Goal: Information Seeking & Learning: Find specific page/section

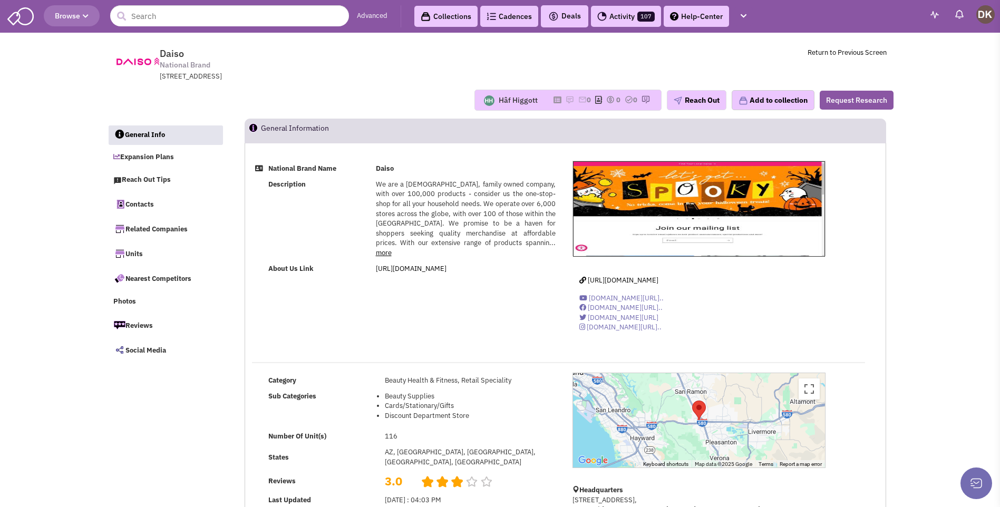
select select
click at [510, 101] on div "Hâf Higgott" at bounding box center [518, 100] width 39 height 11
click at [554, 100] on icon at bounding box center [558, 100] width 8 height 6
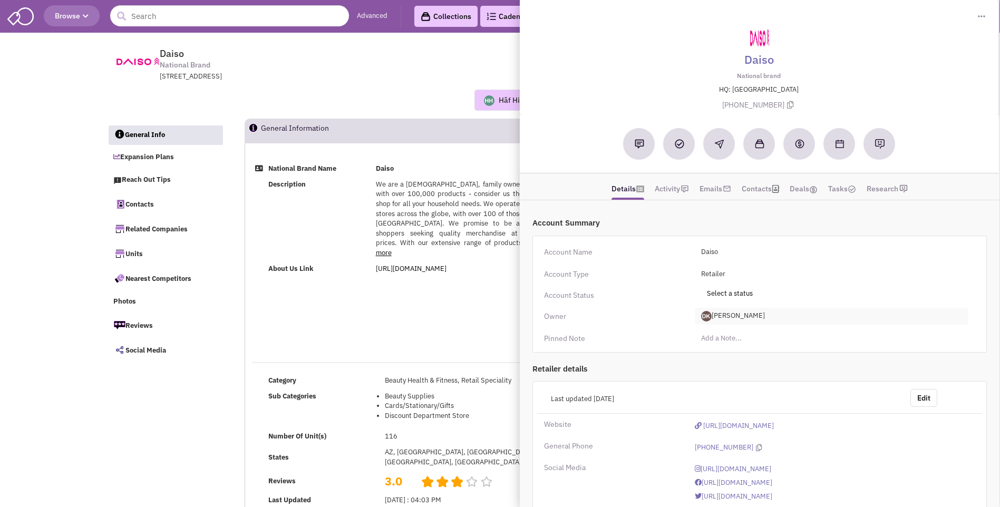
click at [721, 318] on span "[PERSON_NAME]" at bounding box center [832, 316] width 274 height 17
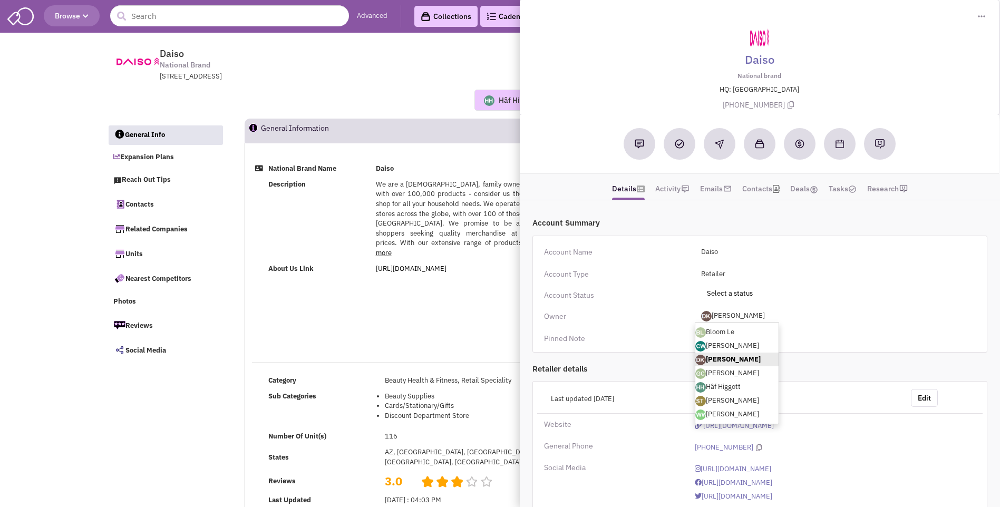
click at [714, 363] on link "[PERSON_NAME]" at bounding box center [736, 360] width 83 height 14
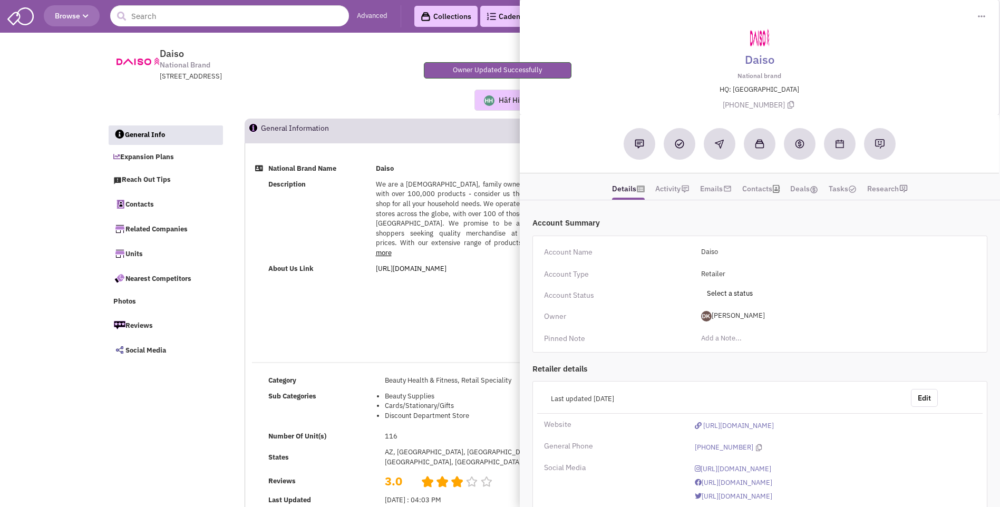
click at [464, 166] on td "Daiso" at bounding box center [466, 169] width 186 height 16
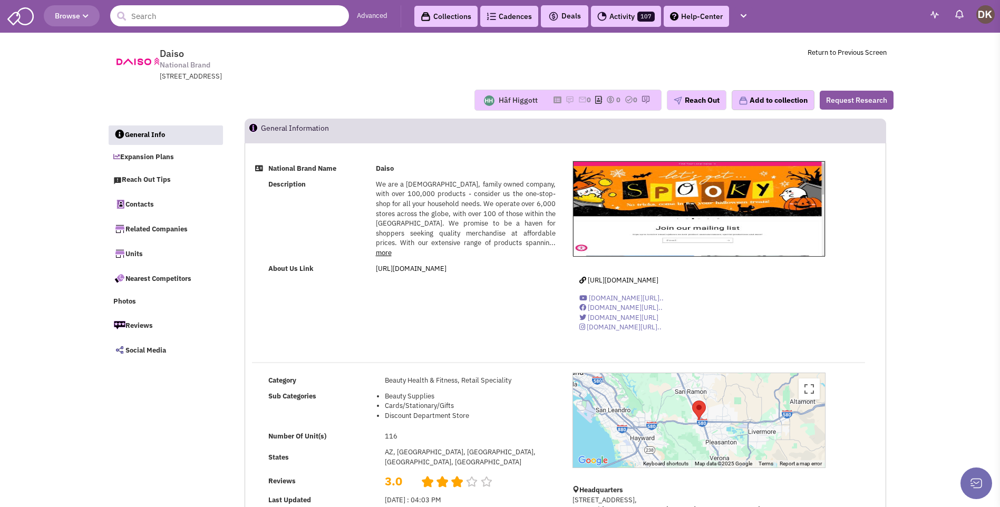
click at [164, 18] on input "text" at bounding box center [229, 15] width 239 height 21
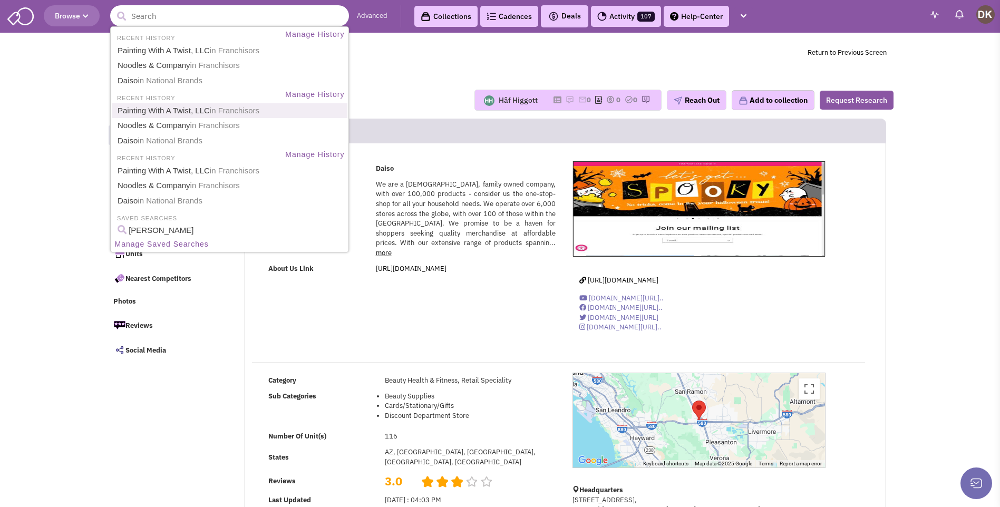
click at [161, 111] on link "Painting With A Twist, LLC in Franchisors" at bounding box center [230, 111] width 232 height 14
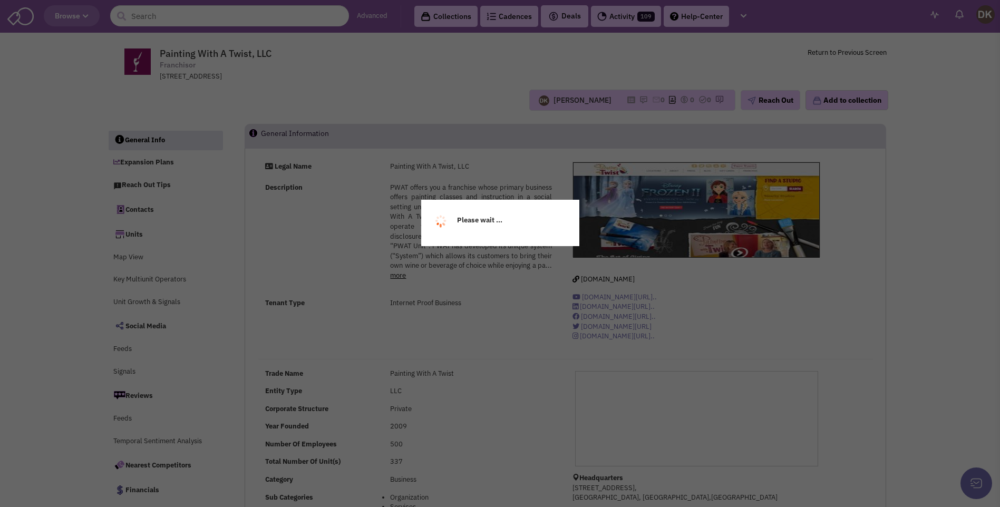
select select
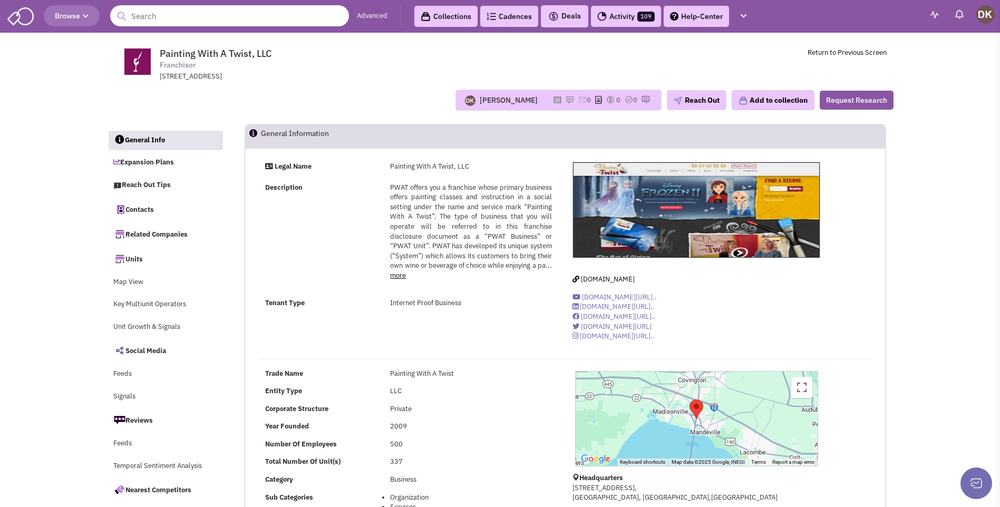
click at [156, 15] on input "text" at bounding box center [229, 15] width 239 height 21
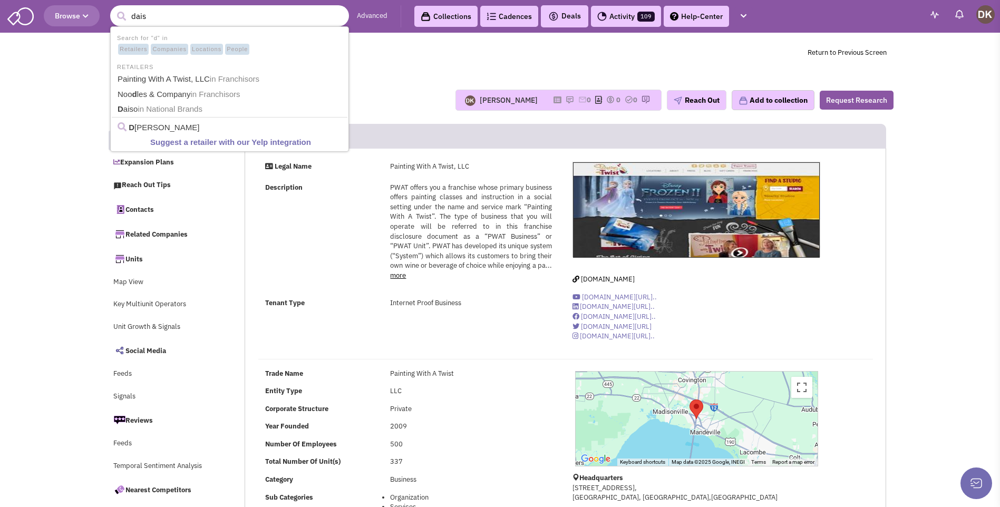
type input "daiso"
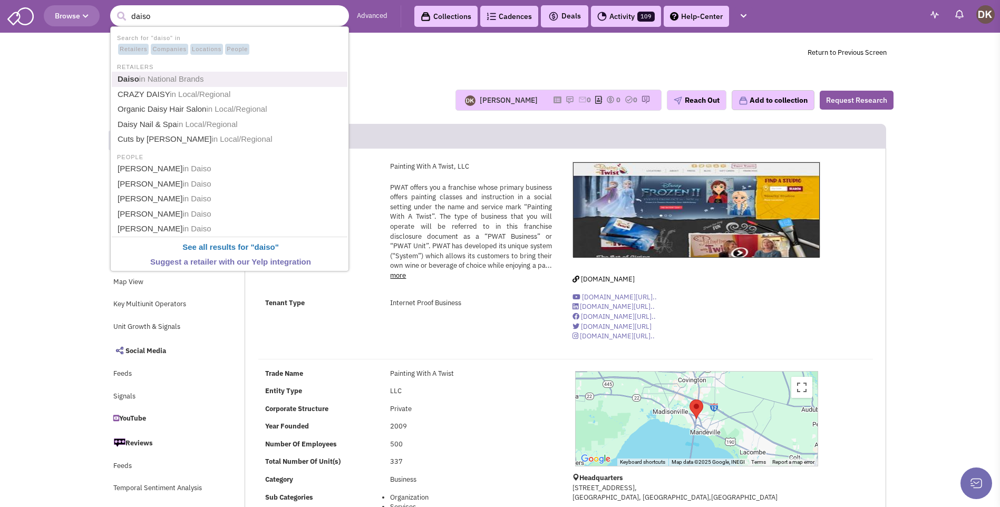
click at [169, 80] on span "in National Brands" at bounding box center [171, 78] width 65 height 9
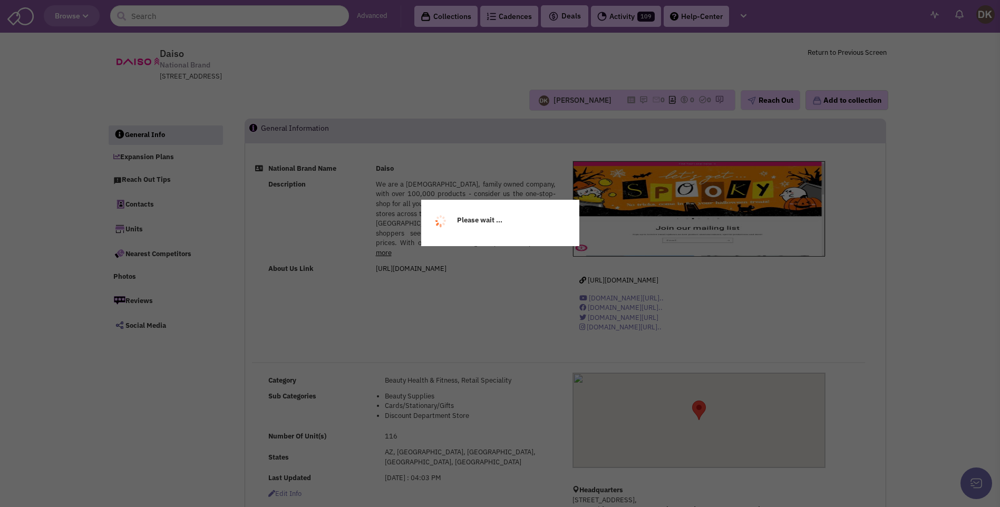
select select
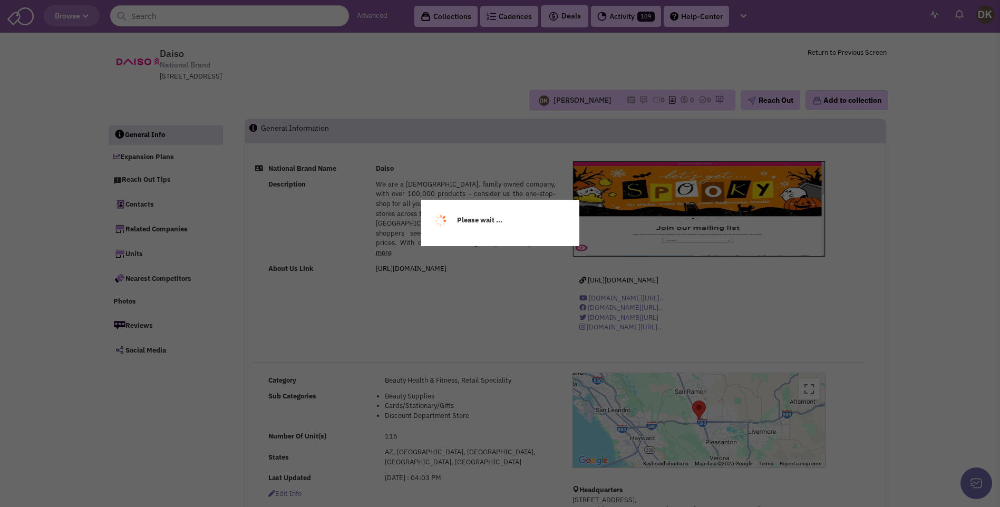
select select
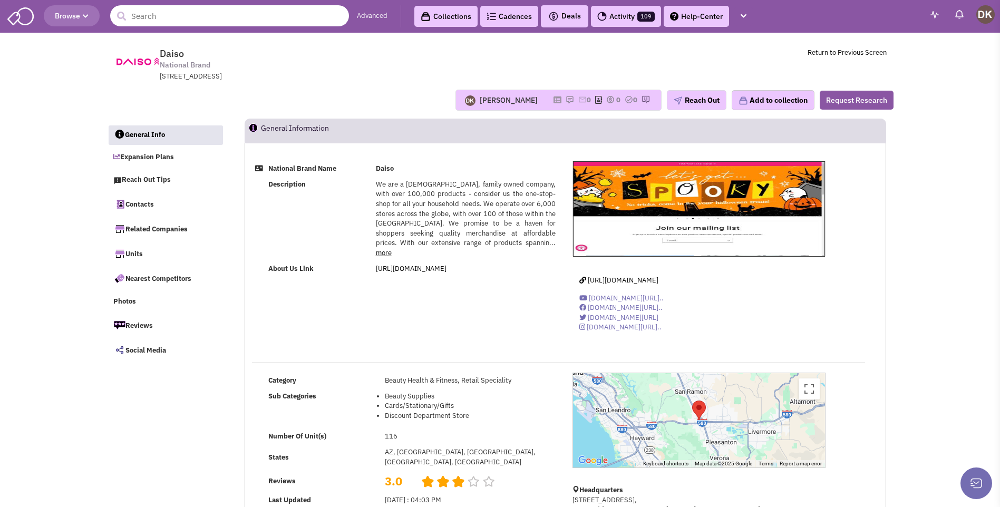
click at [245, 17] on input "text" at bounding box center [229, 15] width 239 height 21
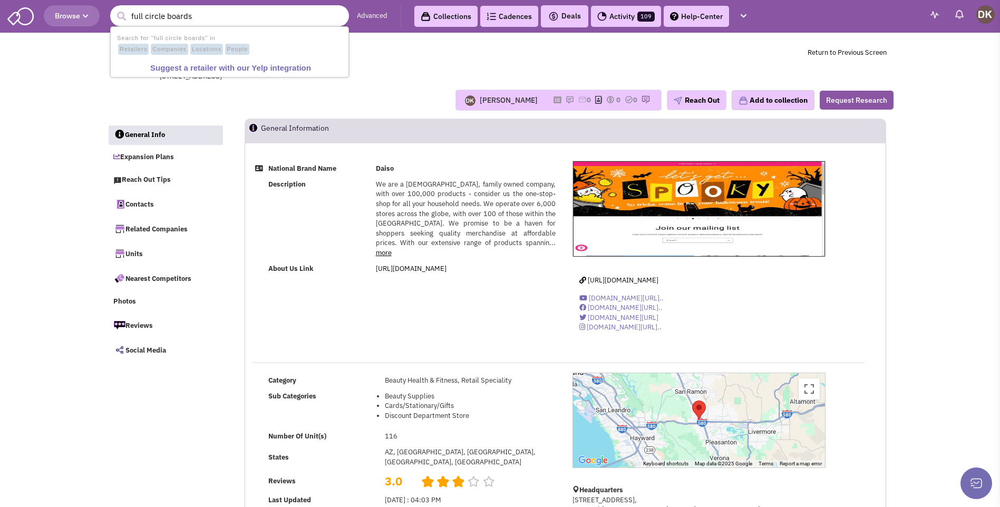
type input "full circle boards"
click at [113, 8] on button "submit" at bounding box center [121, 16] width 16 height 16
